Goal: Transaction & Acquisition: Purchase product/service

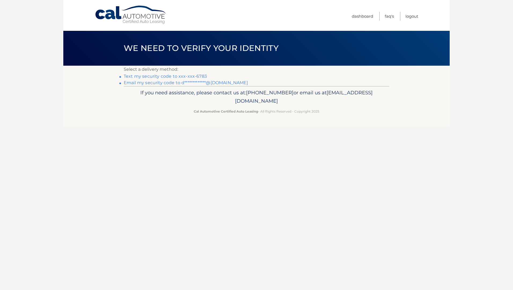
click at [192, 75] on link "Text my security code to xxx-xxx-6783" at bounding box center [165, 76] width 83 height 5
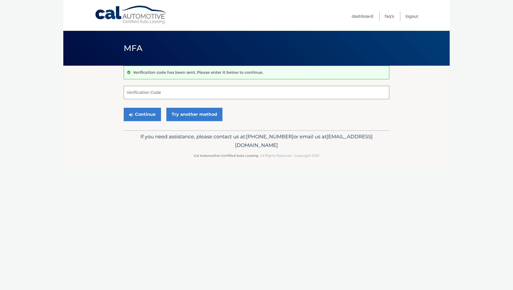
click at [154, 93] on input "Verification Code" at bounding box center [257, 92] width 266 height 13
type input "155546"
click at [142, 110] on button "Continue" at bounding box center [142, 114] width 37 height 13
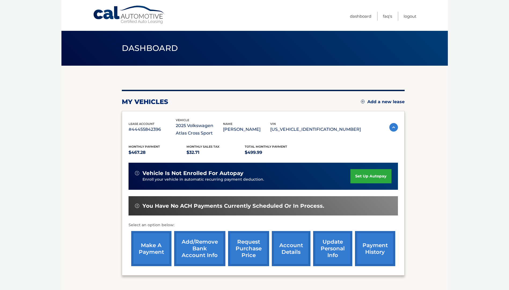
click at [147, 243] on link "make a payment" at bounding box center [151, 248] width 40 height 35
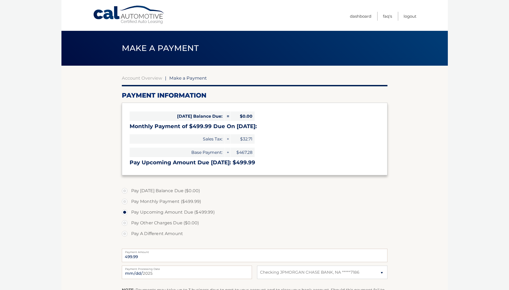
select select "MTliYmM3MzMtODk4MC00MTI4LWE1ZmUtZmMyMzdjMmZkZGU4"
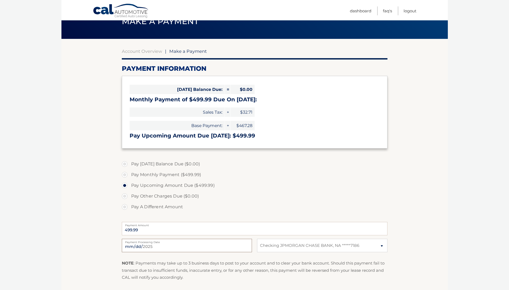
click at [187, 246] on input "[DATE]" at bounding box center [187, 245] width 130 height 13
type input "[DATE]"
click at [283, 243] on select "Select Bank Account Checking JPMORGAN CHASE BANK, NA *****7186" at bounding box center [322, 245] width 130 height 13
click at [257, 239] on select "Select Bank Account Checking JPMORGAN CHASE BANK, NA *****7186" at bounding box center [322, 245] width 130 height 13
click at [142, 228] on input "499.99" at bounding box center [255, 228] width 266 height 13
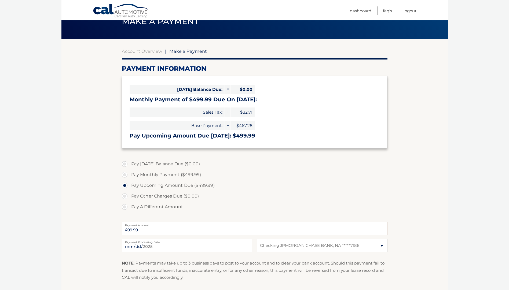
click at [128, 207] on label "Pay A Different Amount" at bounding box center [255, 207] width 266 height 11
click at [128, 207] on input "Pay A Different Amount" at bounding box center [126, 206] width 5 height 9
radio input "true"
click at [165, 232] on input "Payment Amount" at bounding box center [255, 228] width 266 height 13
type input "200.00"
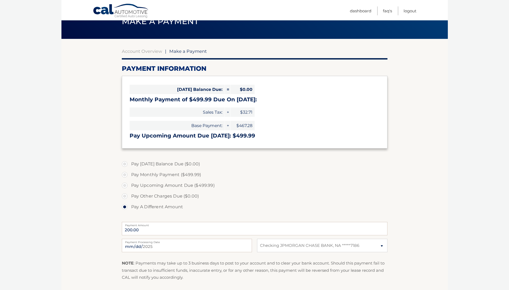
click at [241, 172] on label "Pay Monthly Payment ($499.99)" at bounding box center [255, 175] width 266 height 11
click at [129, 172] on input "Pay Monthly Payment ($499.99)" at bounding box center [126, 174] width 5 height 9
radio input "true"
type input "499.99"
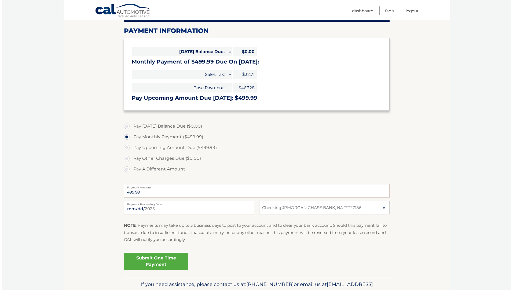
scroll to position [80, 0]
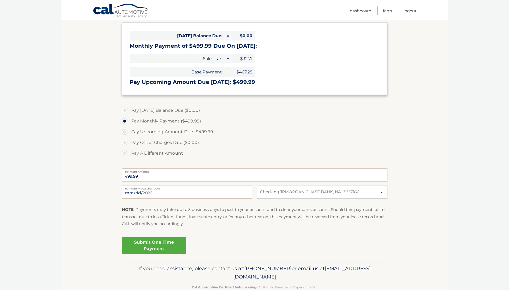
click at [141, 173] on label "Payment Amount" at bounding box center [255, 170] width 266 height 4
click at [141, 173] on input "499.99" at bounding box center [255, 174] width 266 height 13
click at [126, 152] on label "Pay A Different Amount" at bounding box center [255, 153] width 266 height 11
click at [126, 152] on input "Pay A Different Amount" at bounding box center [126, 152] width 5 height 9
radio input "true"
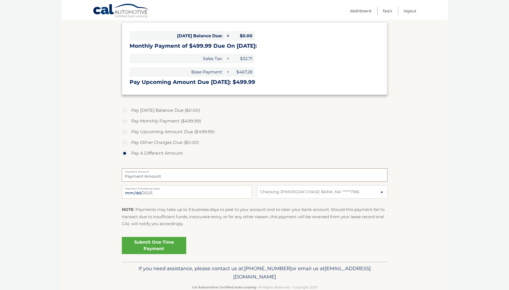
click at [134, 178] on input "Payment Amount" at bounding box center [255, 174] width 266 height 13
type input "200"
click at [158, 249] on link "Submit One Time Payment" at bounding box center [154, 245] width 64 height 17
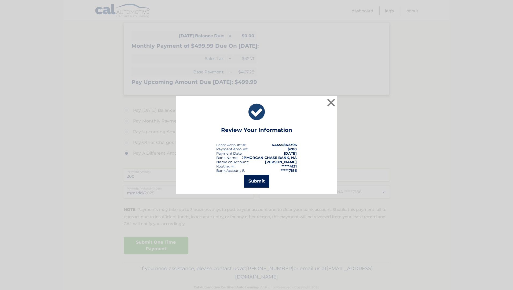
click at [258, 181] on button "Submit" at bounding box center [256, 181] width 25 height 13
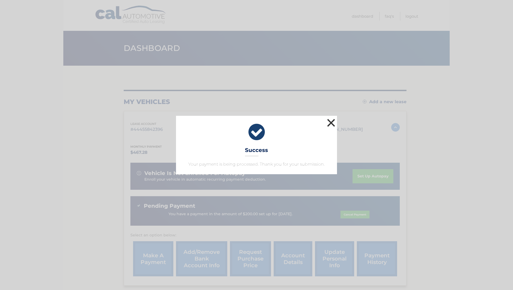
click at [333, 126] on button "×" at bounding box center [331, 122] width 11 height 11
